Goal: Task Accomplishment & Management: Manage account settings

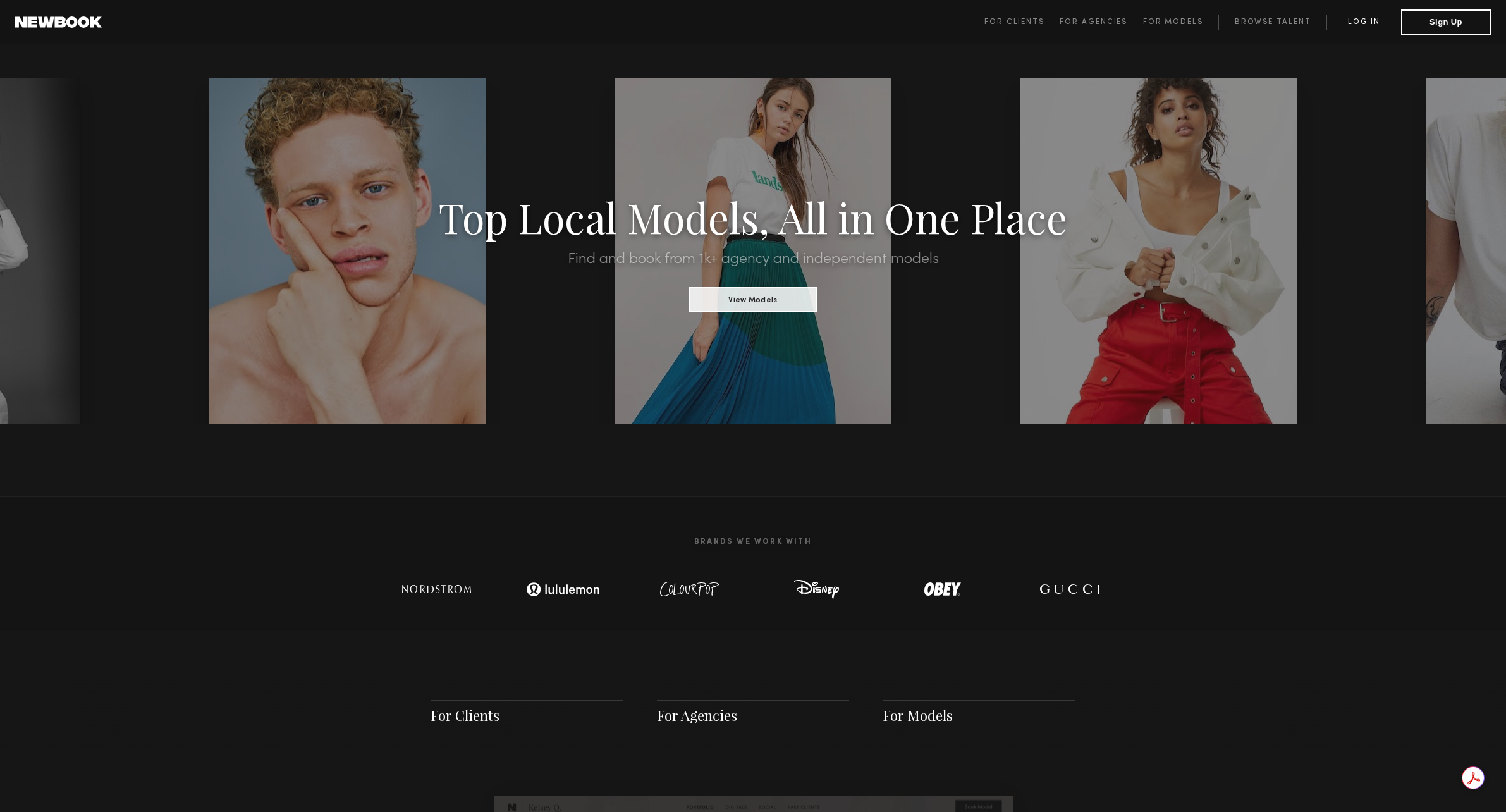
click at [1345, 23] on link "Log in" at bounding box center [1364, 21] width 75 height 15
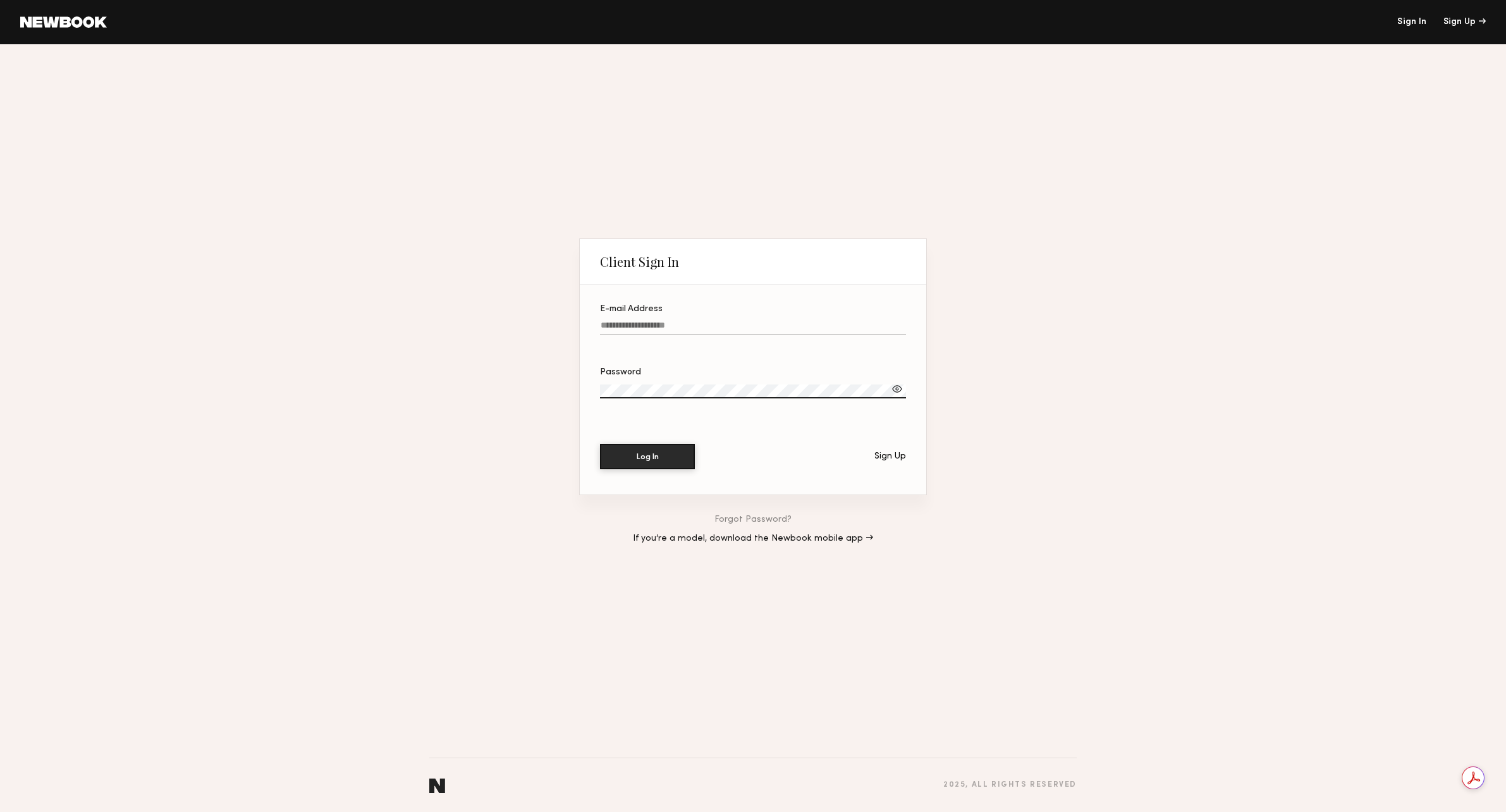
click at [665, 318] on label "E-mail Address" at bounding box center [753, 326] width 306 height 43
click at [665, 320] on input "E-mail Address" at bounding box center [753, 327] width 306 height 14
type input "**********"
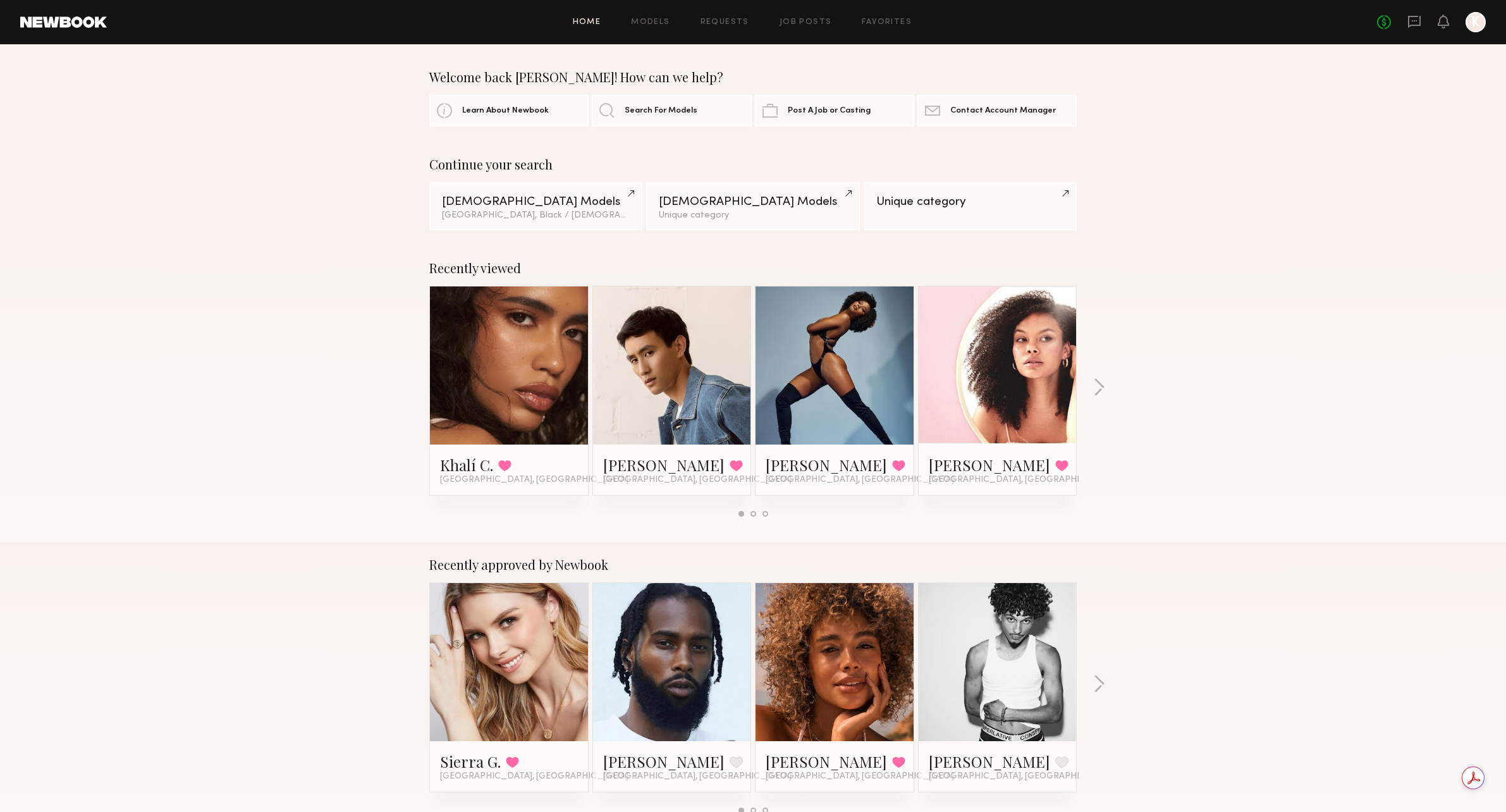
click at [1480, 20] on div at bounding box center [1476, 22] width 20 height 20
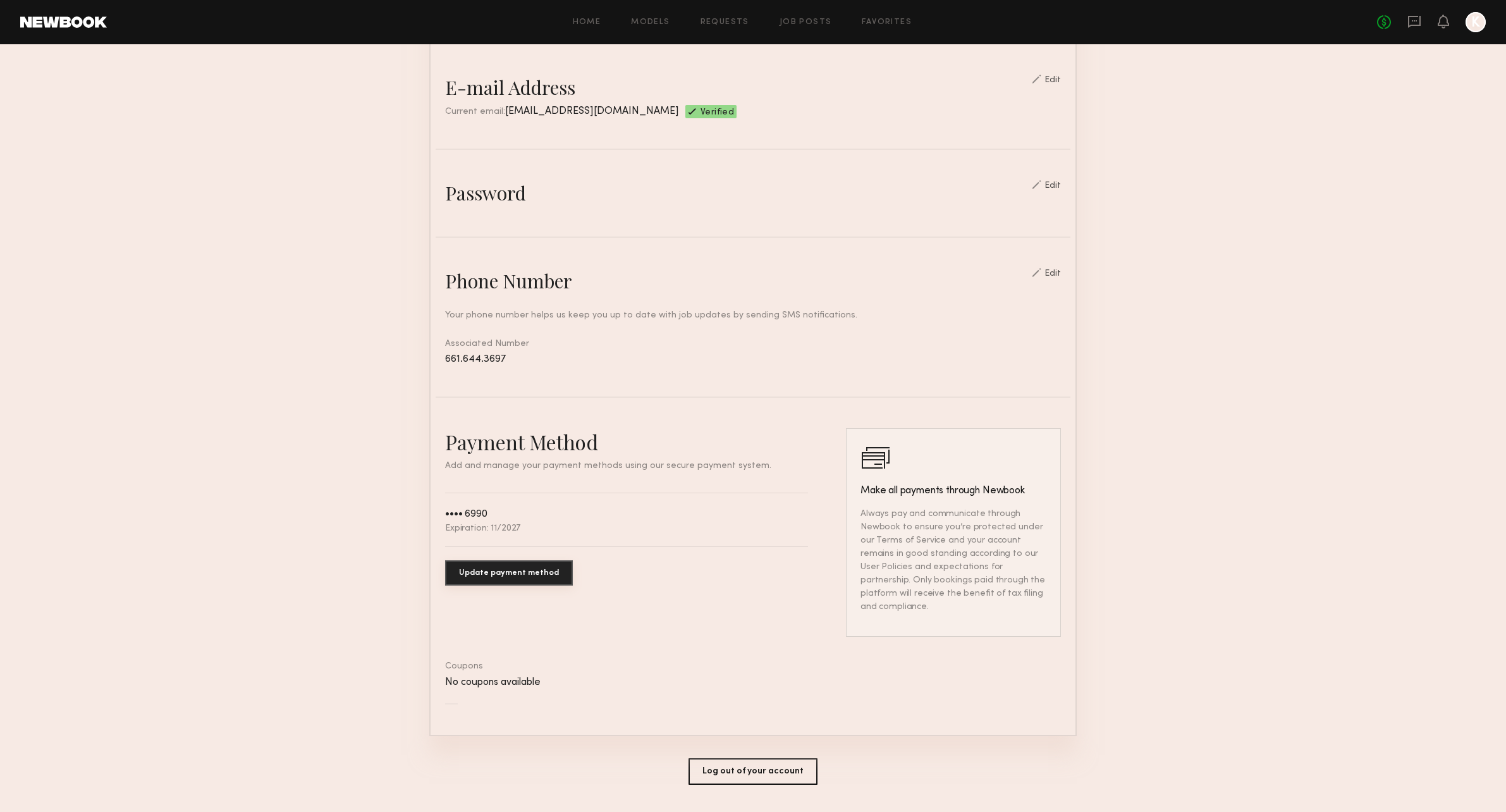
scroll to position [349, 0]
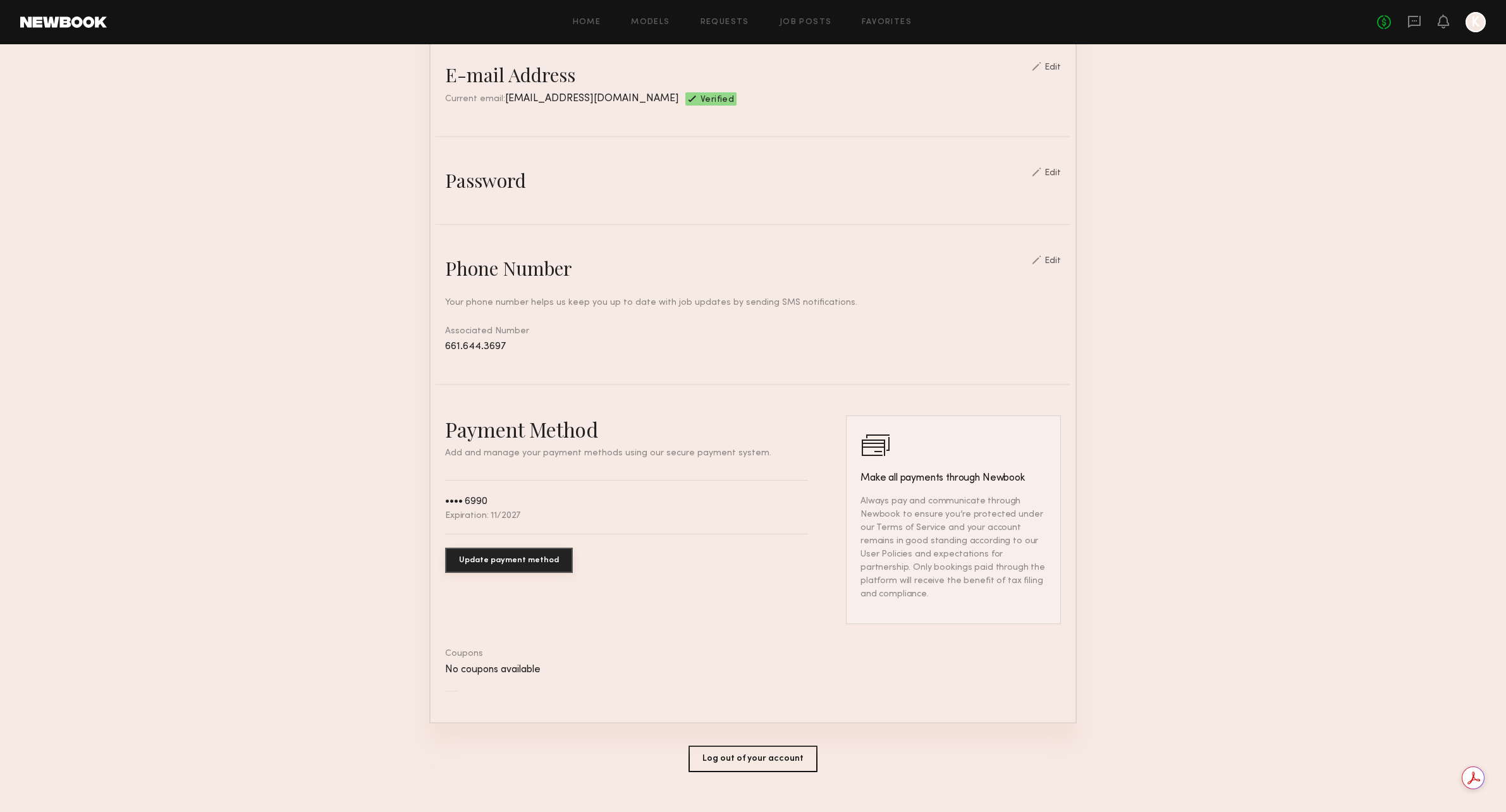
click at [481, 564] on button "Update payment method" at bounding box center [509, 560] width 128 height 26
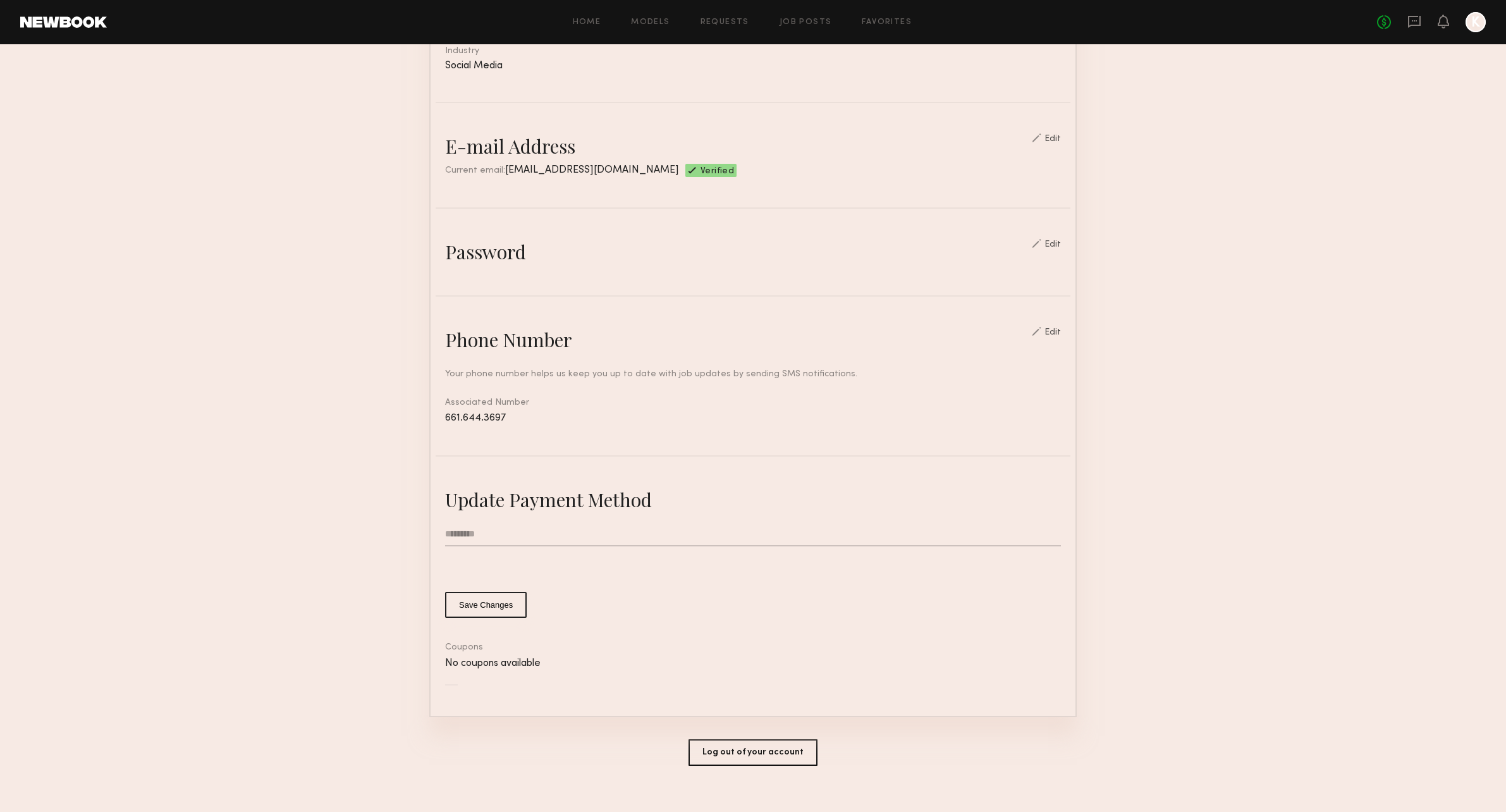
scroll to position [276, 0]
click at [500, 540] on input "text" at bounding box center [753, 536] width 616 height 24
type input "**********"
click at [481, 603] on button "Save Changes" at bounding box center [486, 606] width 82 height 26
